Goal: Navigation & Orientation: Find specific page/section

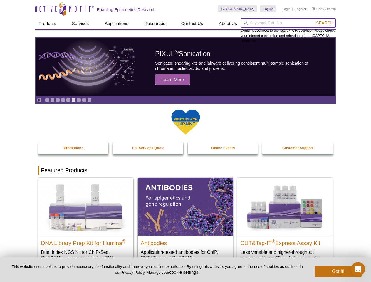
click at [288, 23] on input "search" at bounding box center [288, 23] width 95 height 10
click at [325, 23] on span "Search" at bounding box center [324, 23] width 17 height 5
click at [39, 100] on icon "Pause" at bounding box center [39, 100] width 4 height 4
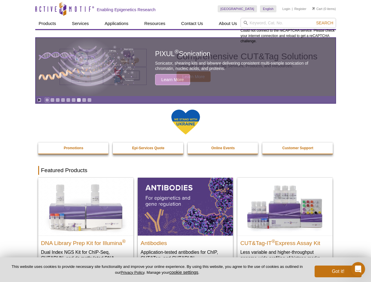
click at [47, 100] on link "Go to slide 1" at bounding box center [47, 100] width 4 height 4
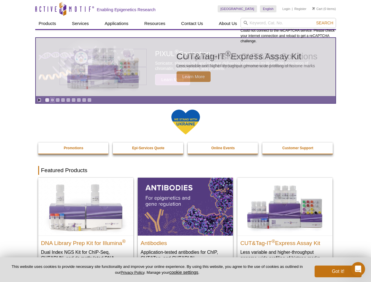
click at [52, 100] on link "Go to slide 2" at bounding box center [52, 100] width 4 height 4
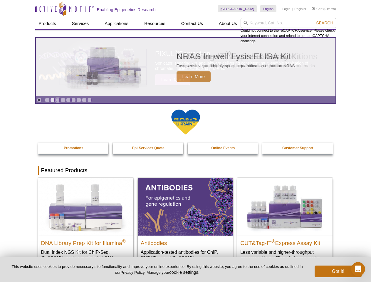
click at [58, 100] on link "Go to slide 3" at bounding box center [58, 100] width 4 height 4
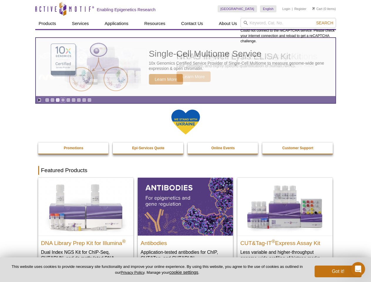
click at [63, 100] on link "Go to slide 4" at bounding box center [63, 100] width 4 height 4
